Goal: Task Accomplishment & Management: Manage account settings

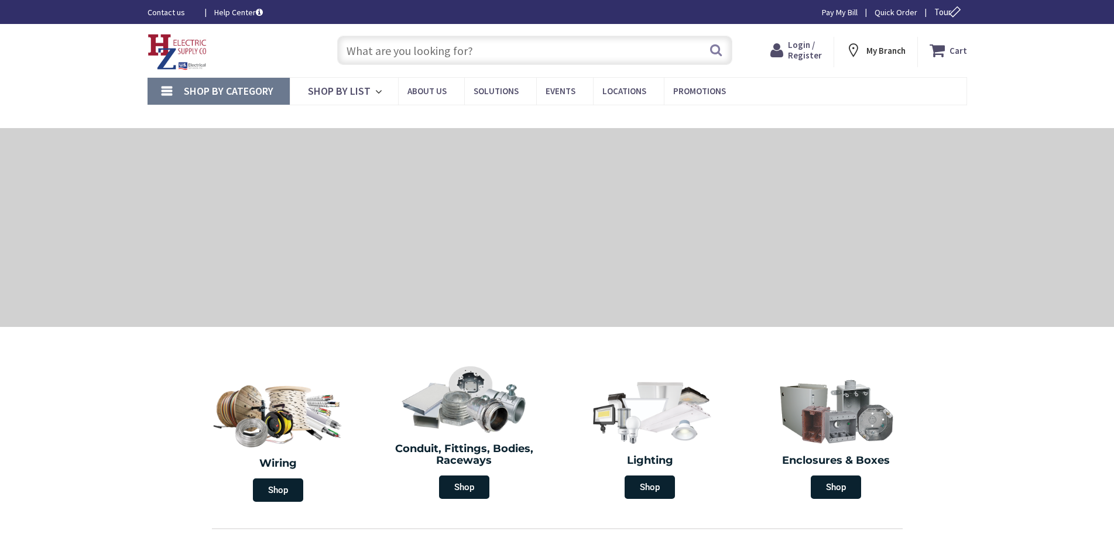
drag, startPoint x: 647, startPoint y: 91, endPoint x: 793, endPoint y: 48, distance: 152.6
click at [793, 48] on span "Login / Register" at bounding box center [805, 50] width 34 height 22
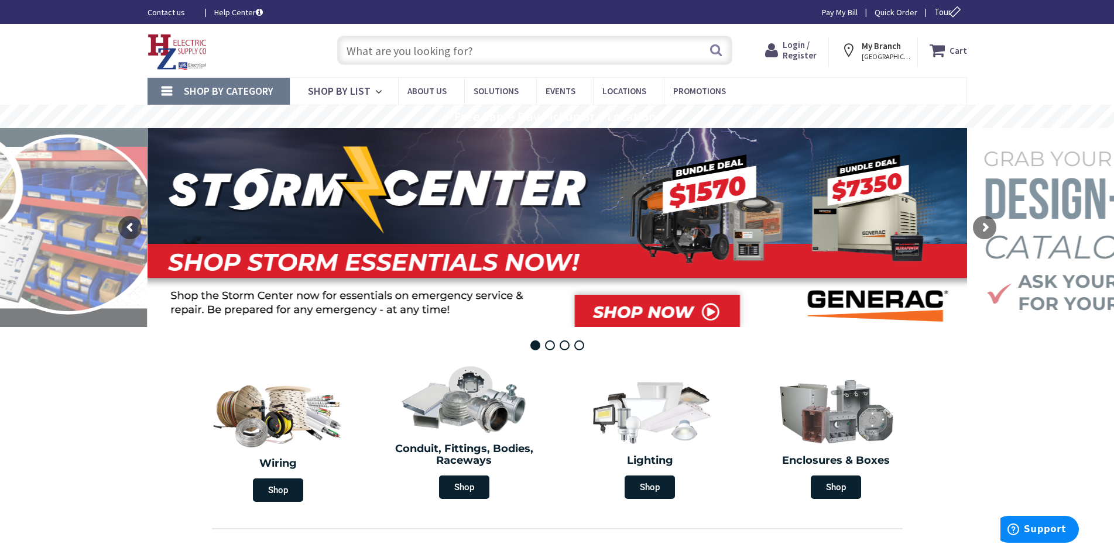
click at [802, 49] on span "Login / Register" at bounding box center [799, 50] width 34 height 22
click at [547, 45] on input "text" at bounding box center [534, 50] width 395 height 29
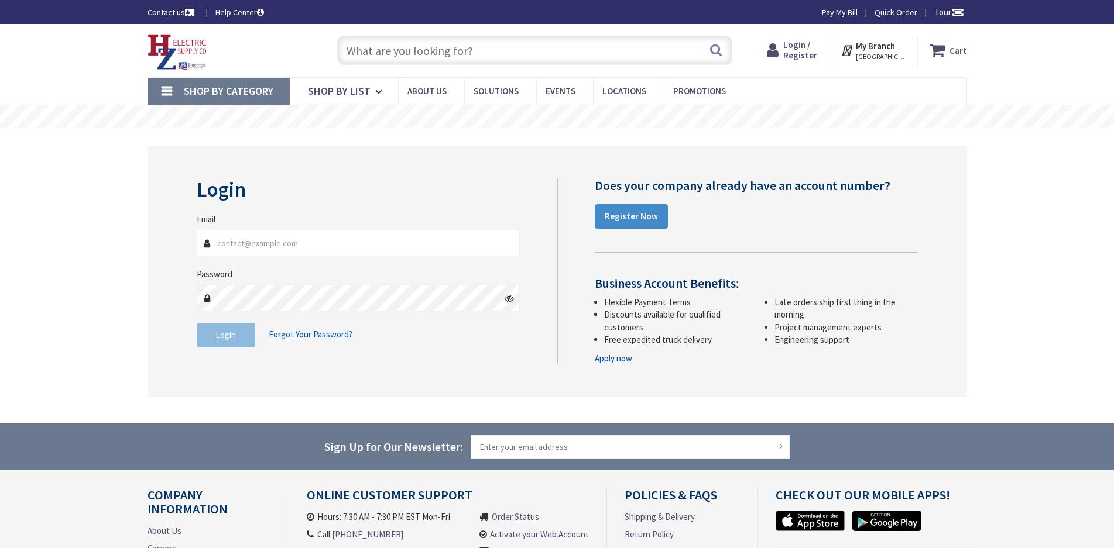
type input "jml171@live.com"
click at [216, 335] on span "Login" at bounding box center [225, 334] width 20 height 11
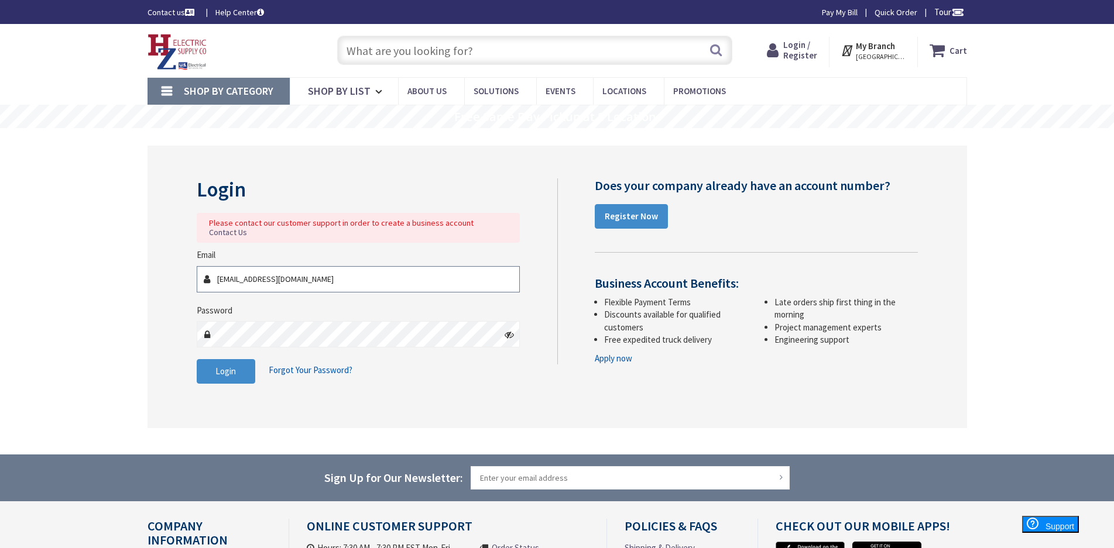
click at [351, 267] on input "jml171@live.com" at bounding box center [359, 279] width 324 height 26
click at [218, 369] on button "Login" at bounding box center [226, 371] width 59 height 25
click at [238, 362] on button "Login" at bounding box center [226, 371] width 59 height 25
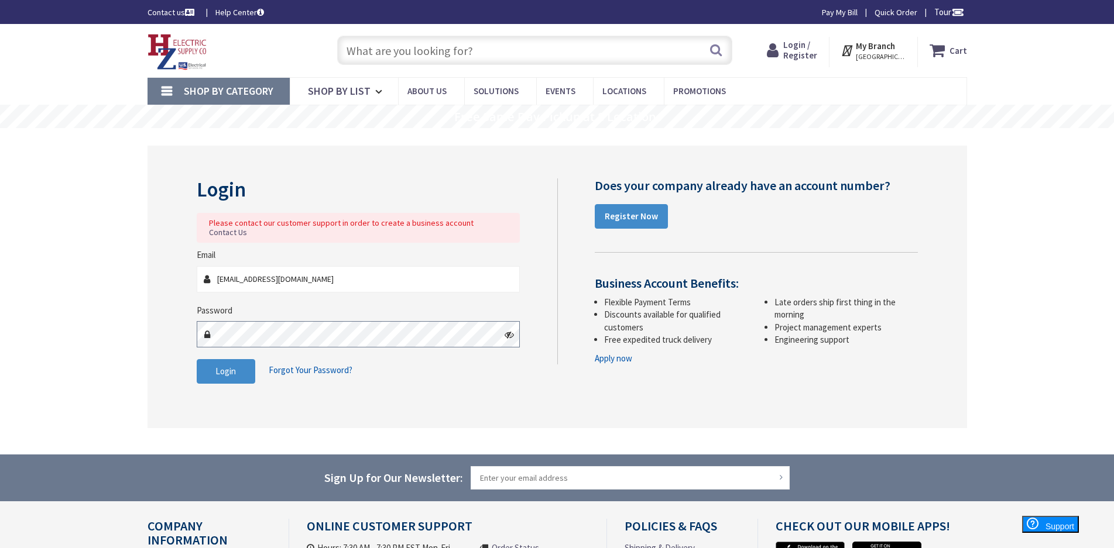
click at [81, 288] on div "Skip to Content Toggle Nav Search Cart My Cart Close" at bounding box center [557, 373] width 1114 height 699
click at [261, 275] on input "[EMAIL_ADDRESS][DOMAIN_NAME]" at bounding box center [359, 279] width 324 height 26
click at [277, 266] on input "[EMAIL_ADDRESS][DOMAIN_NAME]" at bounding box center [359, 279] width 324 height 26
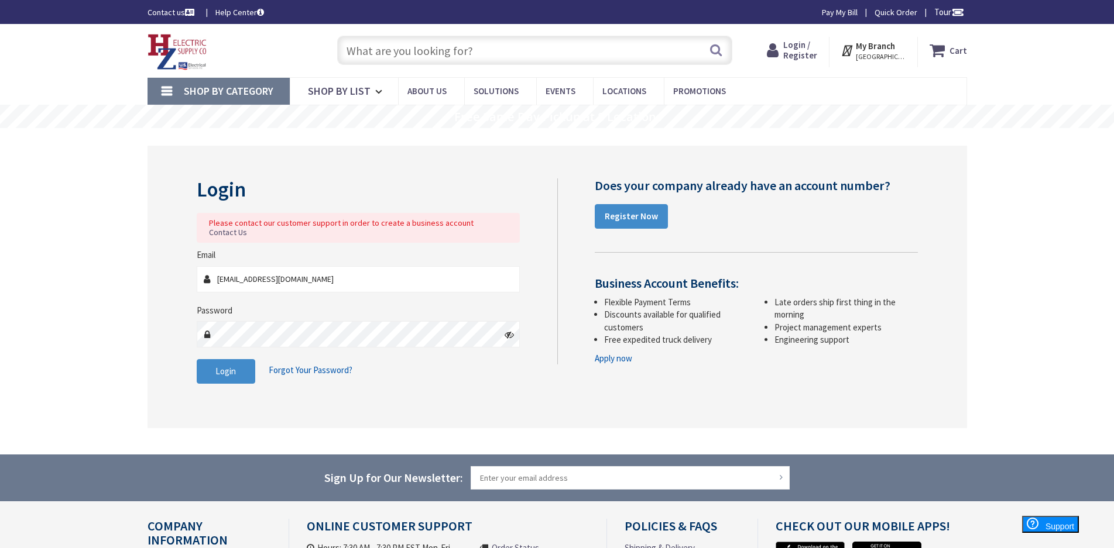
click at [342, 249] on div "Email jml171@live.com" at bounding box center [359, 270] width 324 height 43
click at [241, 365] on button "Login" at bounding box center [226, 371] width 59 height 25
click at [324, 365] on span "Forgot Your Password?" at bounding box center [311, 370] width 84 height 11
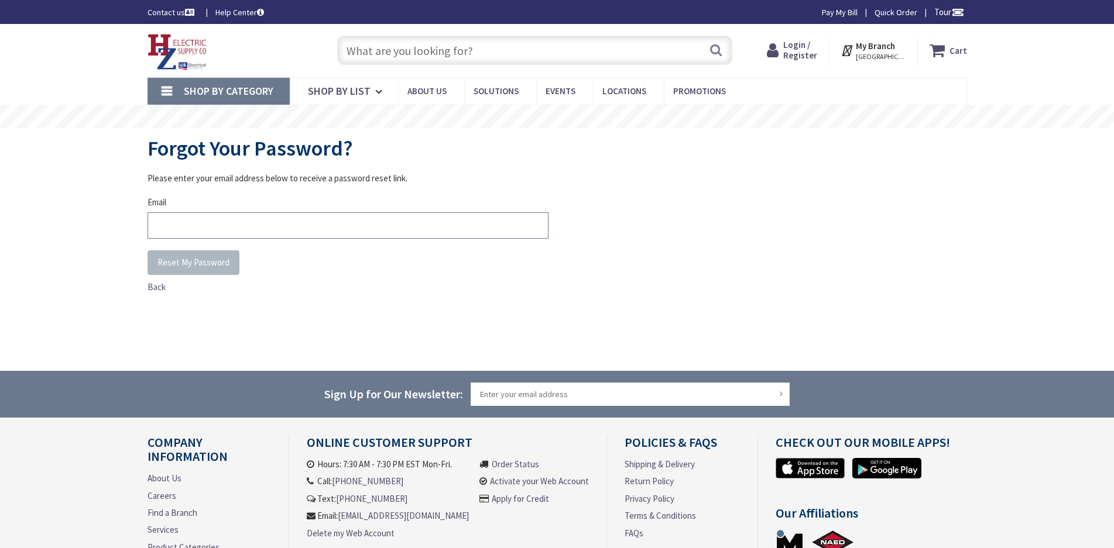
click at [276, 224] on input "Email" at bounding box center [347, 225] width 401 height 26
type input "lamotteelectric2018@gmail.com"
click at [186, 266] on span "Reset My Password" at bounding box center [193, 262] width 72 height 11
click at [215, 272] on button "Reset My Password" at bounding box center [193, 262] width 92 height 25
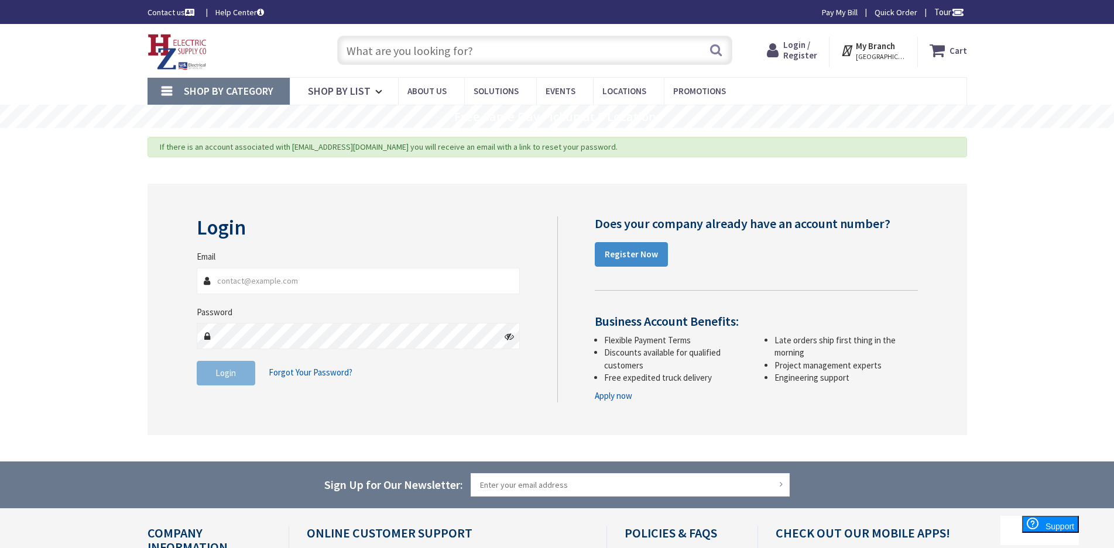
click at [269, 283] on input "Email" at bounding box center [359, 281] width 324 height 26
type input "jml171@live.com"
click at [510, 336] on icon at bounding box center [508, 336] width 9 height 9
click at [239, 372] on button "Login" at bounding box center [226, 373] width 59 height 25
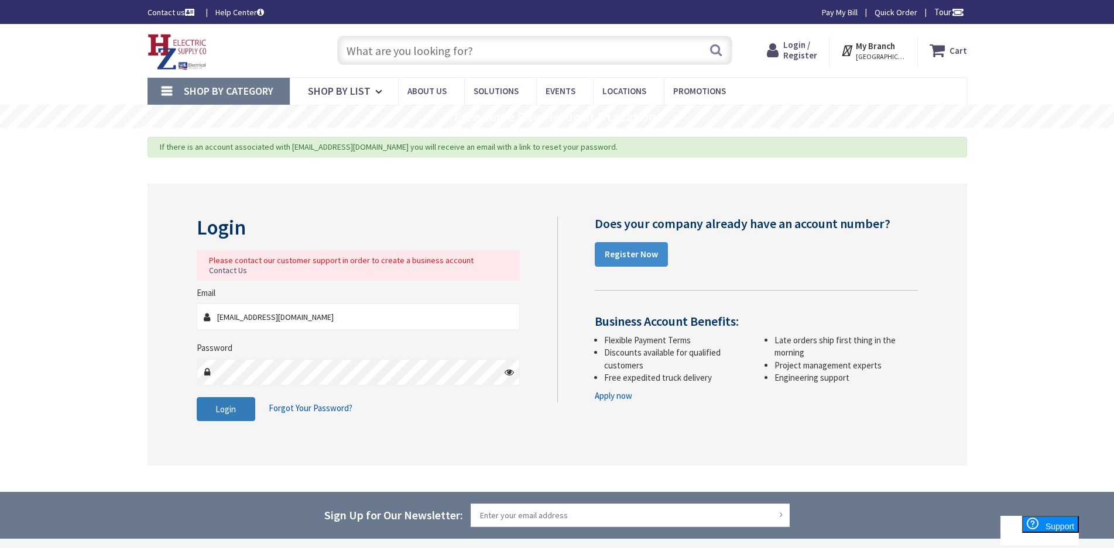
click at [231, 404] on span "Login" at bounding box center [225, 409] width 20 height 11
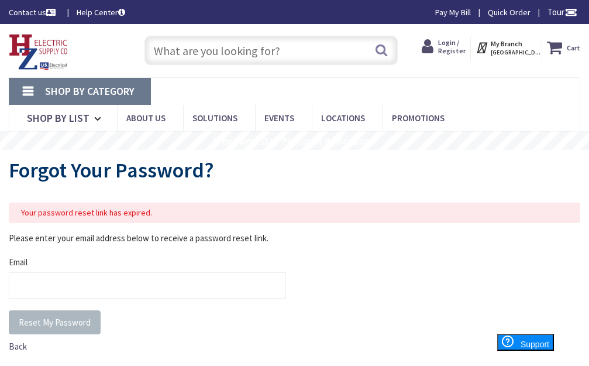
scroll to position [59, 0]
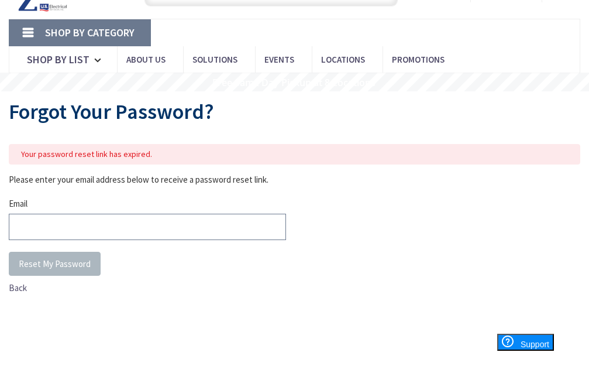
click at [77, 224] on input "Email" at bounding box center [147, 227] width 277 height 26
click at [169, 290] on div "Back" at bounding box center [147, 287] width 277 height 12
click at [137, 212] on div "Email" at bounding box center [147, 218] width 277 height 43
click at [135, 231] on input "Email" at bounding box center [147, 227] width 277 height 26
type input "lamotteelectric2018@gmail.com"
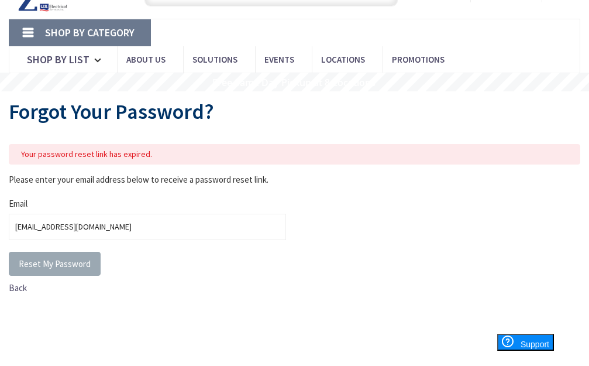
click at [47, 259] on span "Reset My Password" at bounding box center [55, 263] width 72 height 11
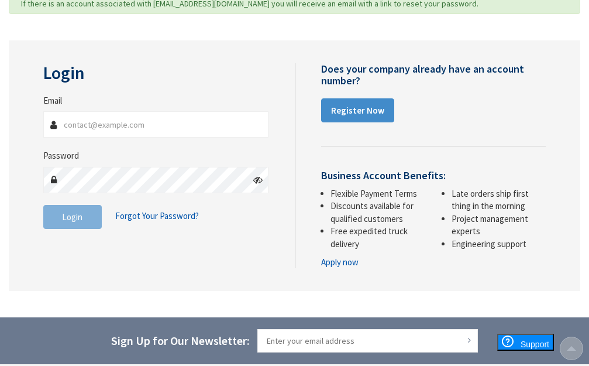
scroll to position [176, 0]
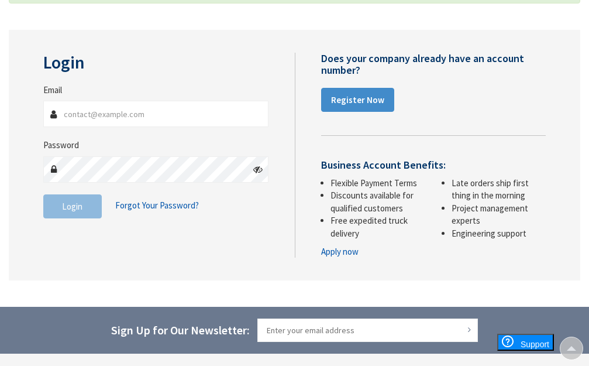
type input "[EMAIL_ADDRESS][DOMAIN_NAME]"
click at [80, 210] on span "Login" at bounding box center [72, 206] width 20 height 11
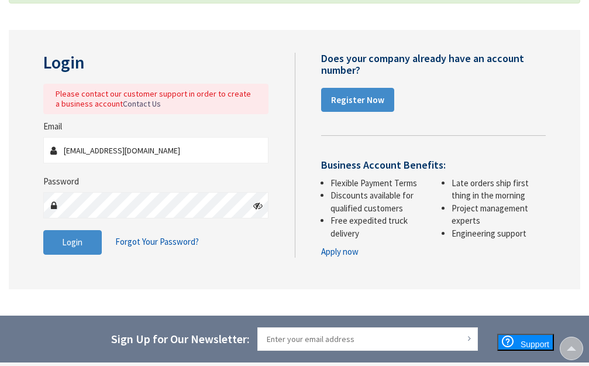
click at [250, 177] on div "Password" at bounding box center [155, 196] width 225 height 43
